Goal: Find specific page/section: Find specific page/section

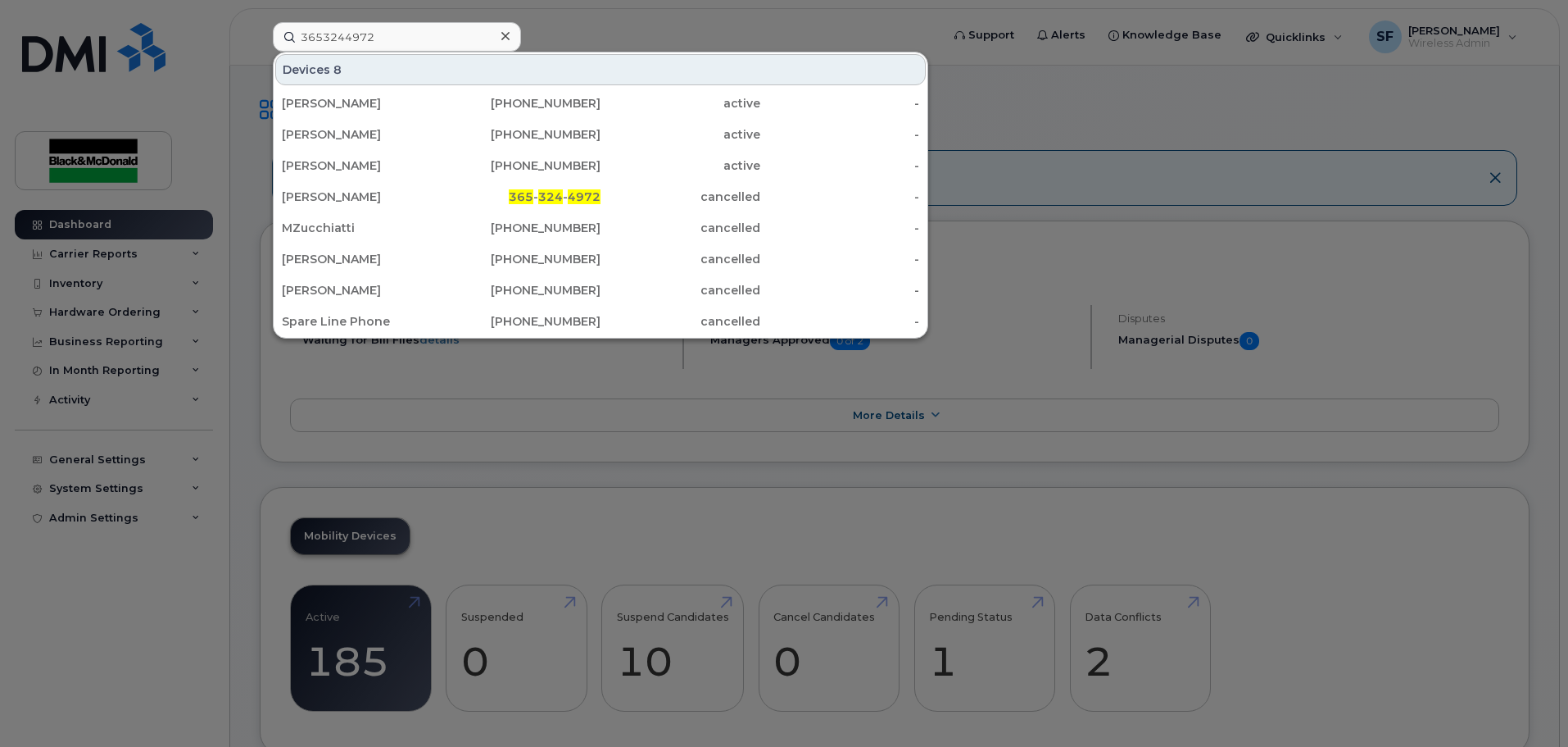
type input "3653244972"
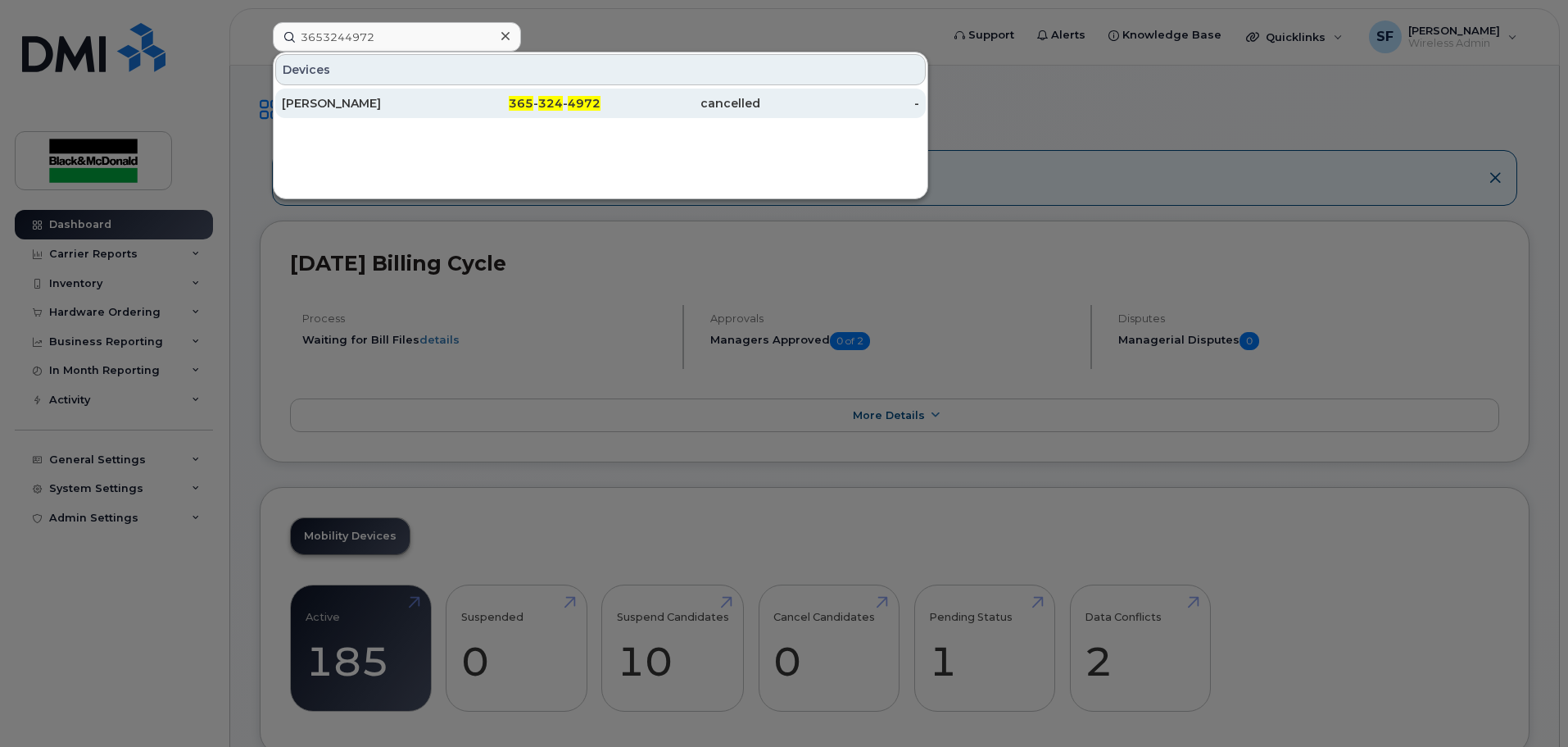
click at [348, 108] on div "[PERSON_NAME]" at bounding box center [361, 104] width 160 height 17
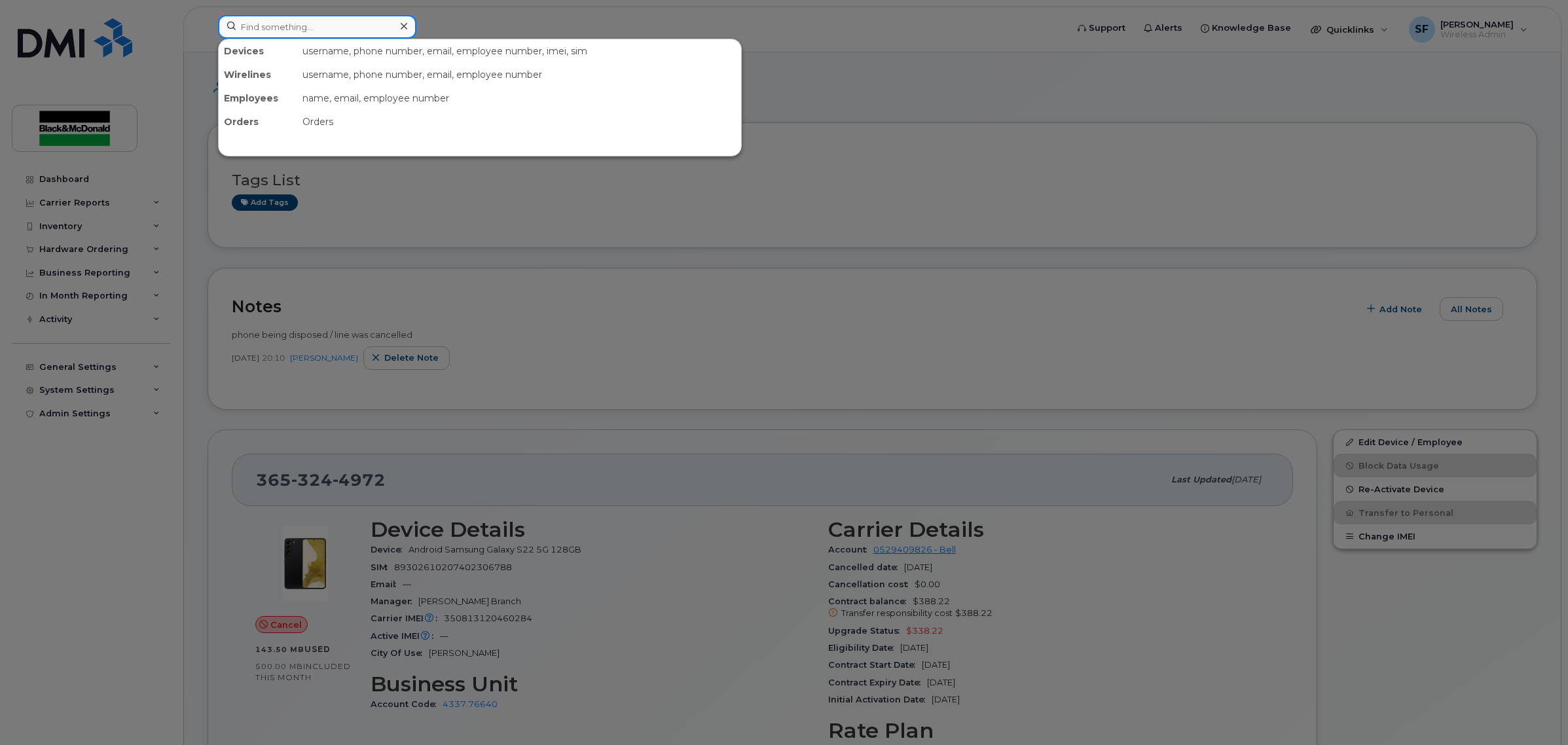
click at [285, 28] on input at bounding box center [317, 27] width 199 height 24
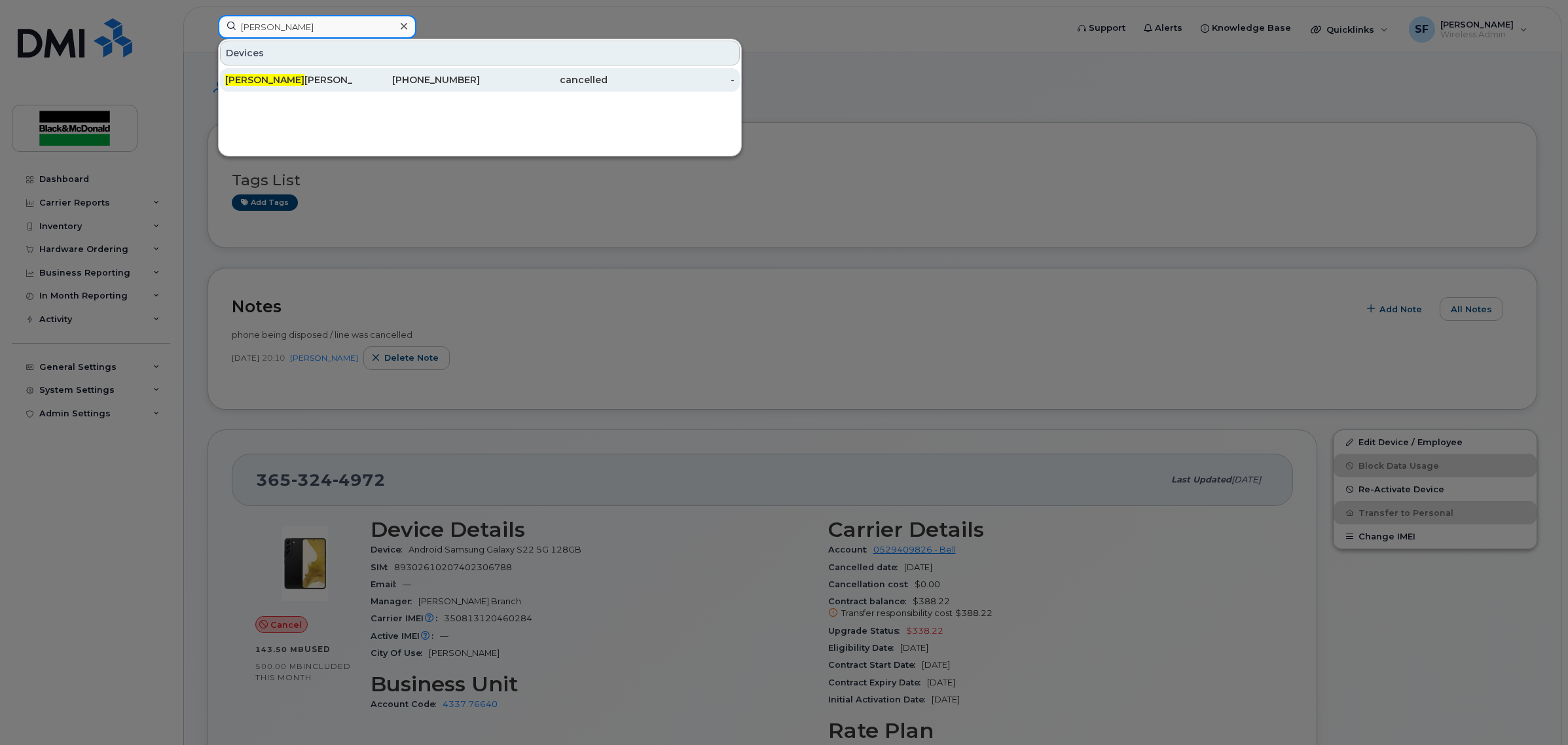
type input "[PERSON_NAME]"
click at [268, 80] on div "[PERSON_NAME]" at bounding box center [289, 80] width 128 height 13
